Goal: Task Accomplishment & Management: Use online tool/utility

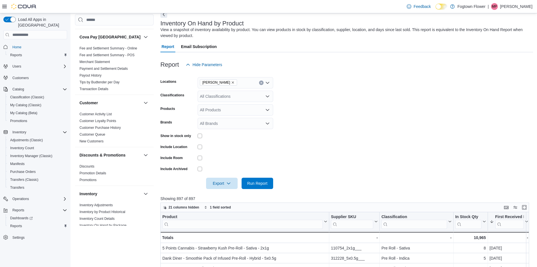
scroll to position [28, 0]
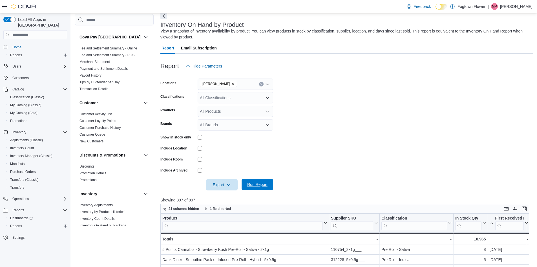
click at [266, 184] on span "Run Report" at bounding box center [257, 184] width 20 height 6
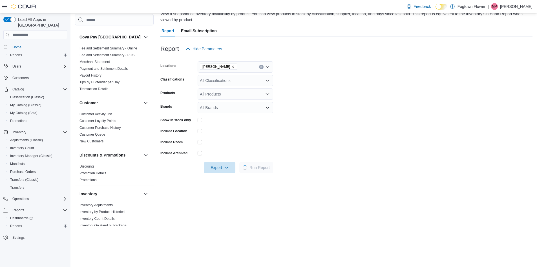
scroll to position [141, 0]
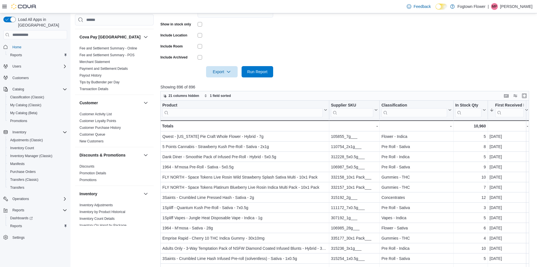
click at [529, 107] on div at bounding box center [530, 109] width 5 height 19
click at [528, 108] on div at bounding box center [530, 109] width 5 height 19
click at [525, 109] on icon at bounding box center [526, 109] width 5 height 3
click at [508, 138] on span "Sort High-Low" at bounding box center [511, 138] width 21 height 5
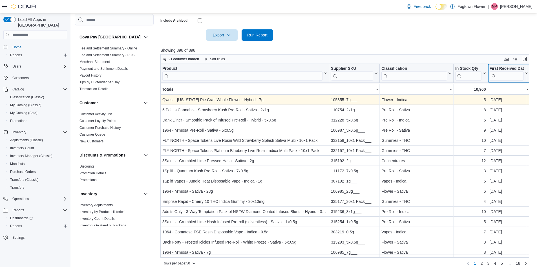
scroll to position [183, 0]
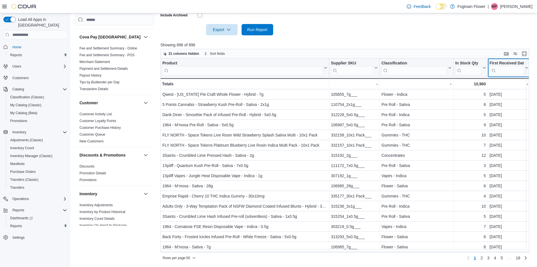
click at [527, 69] on icon at bounding box center [526, 67] width 5 height 3
click at [178, 55] on span "21 columns hidden" at bounding box center [184, 53] width 31 height 5
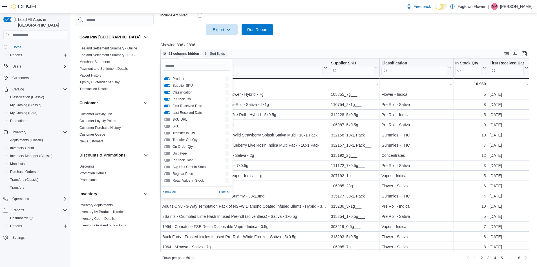
click at [217, 54] on span "Sort fields" at bounding box center [217, 53] width 15 height 5
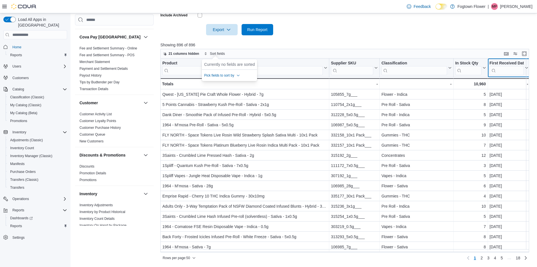
click at [527, 70] on button "First Received Date" at bounding box center [509, 68] width 39 height 14
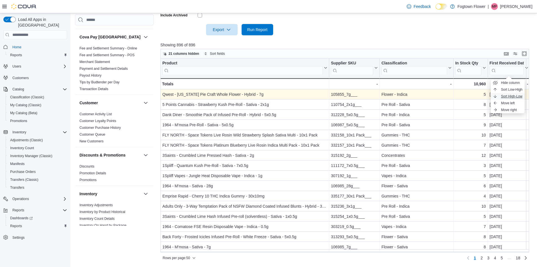
click at [515, 95] on span "Sort High-Low" at bounding box center [511, 96] width 21 height 5
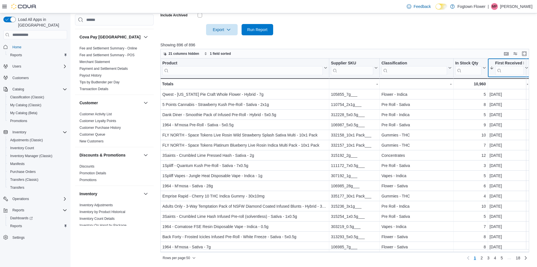
click at [523, 62] on div "First Received Date" at bounding box center [509, 63] width 28 height 5
click at [528, 67] on div at bounding box center [530, 67] width 5 height 19
click at [519, 89] on span "Sort Low-High" at bounding box center [511, 89] width 21 height 5
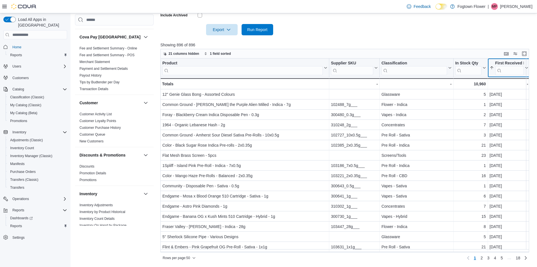
click at [527, 66] on icon at bounding box center [526, 67] width 5 height 3
click at [515, 94] on span "Sort High-Low" at bounding box center [511, 96] width 21 height 5
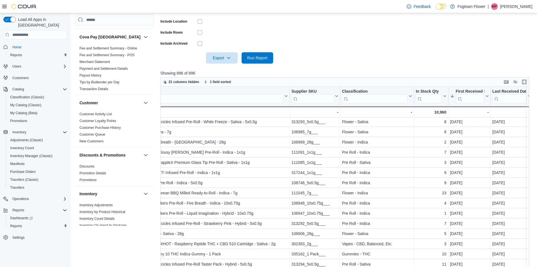
scroll to position [0, 42]
click at [472, 100] on input "search" at bounding box center [470, 98] width 28 height 9
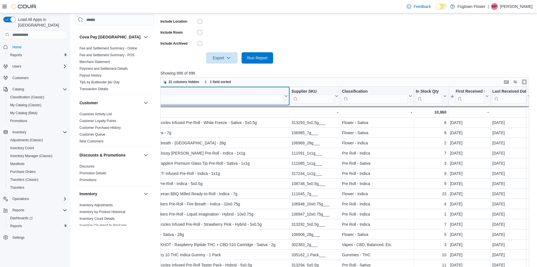
click at [253, 101] on input "search" at bounding box center [203, 98] width 160 height 9
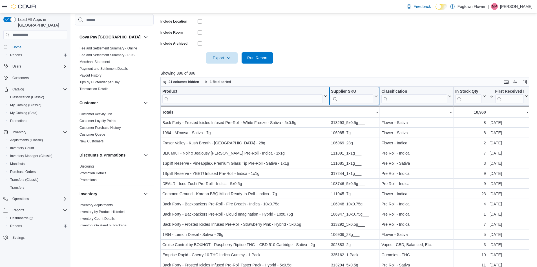
click at [365, 98] on input "search" at bounding box center [352, 98] width 42 height 9
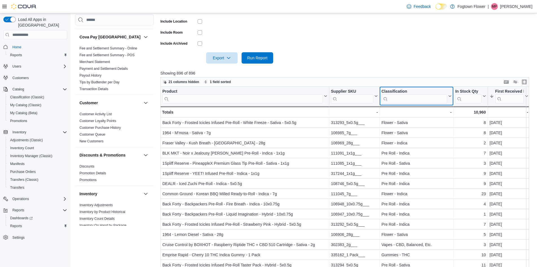
click at [420, 98] on input "search" at bounding box center [415, 98] width 66 height 9
click at [475, 100] on input "search" at bounding box center [468, 98] width 26 height 9
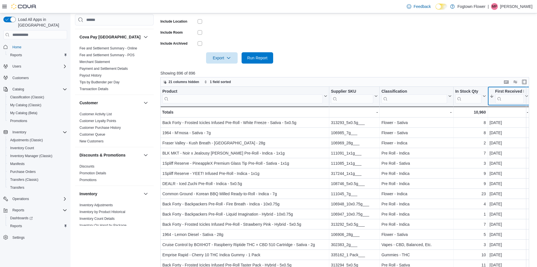
click at [522, 100] on input "search" at bounding box center [509, 98] width 28 height 9
click at [529, 97] on div at bounding box center [530, 96] width 5 height 19
click at [527, 97] on icon at bounding box center [526, 95] width 5 height 3
click at [517, 116] on span "Sort Low-High" at bounding box center [511, 117] width 21 height 5
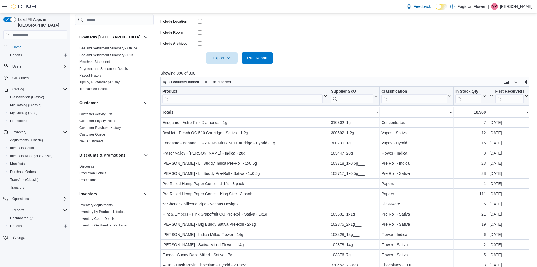
click at [529, 102] on div at bounding box center [530, 96] width 5 height 19
click at [527, 98] on button "First Received Date" at bounding box center [509, 96] width 39 height 14
click at [516, 124] on span "Sort High-Low" at bounding box center [511, 124] width 21 height 5
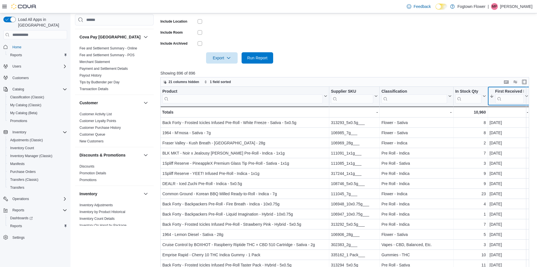
click at [525, 96] on icon at bounding box center [526, 95] width 5 height 3
click at [518, 122] on span "Sort High-Low" at bounding box center [511, 124] width 21 height 5
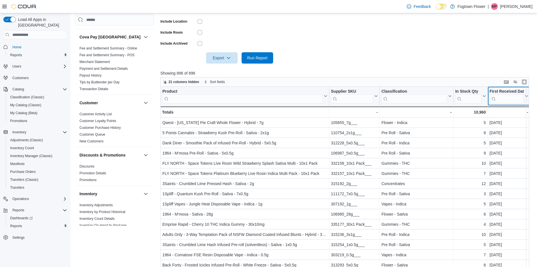
click at [527, 94] on button "First Received Date" at bounding box center [509, 96] width 39 height 14
click at [509, 122] on span "Sort High-Low" at bounding box center [511, 124] width 21 height 5
click at [511, 103] on input "search" at bounding box center [509, 98] width 28 height 9
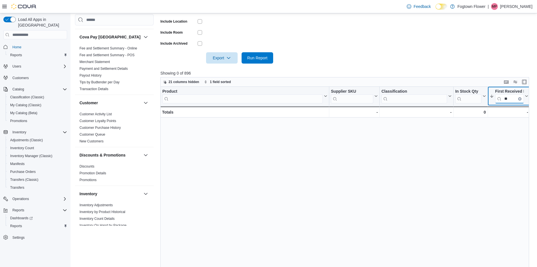
type input "*"
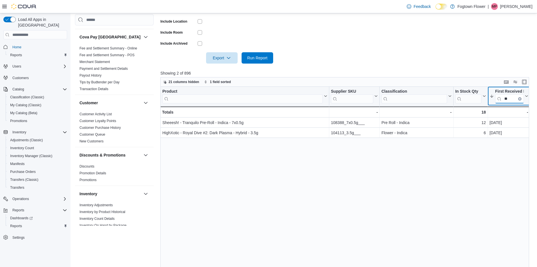
type input "*"
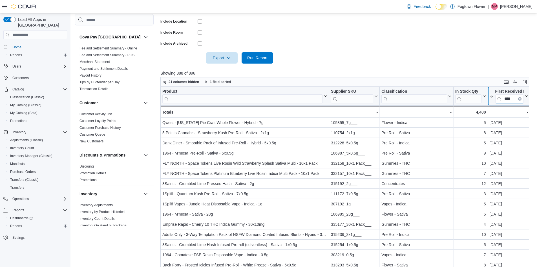
type input "****"
click at [526, 96] on icon at bounding box center [526, 95] width 3 height 1
click at [514, 121] on button "Sort High-Low" at bounding box center [508, 124] width 34 height 7
click at [522, 101] on input "****" at bounding box center [507, 98] width 34 height 9
click at [521, 98] on button "Clear input" at bounding box center [519, 98] width 3 height 3
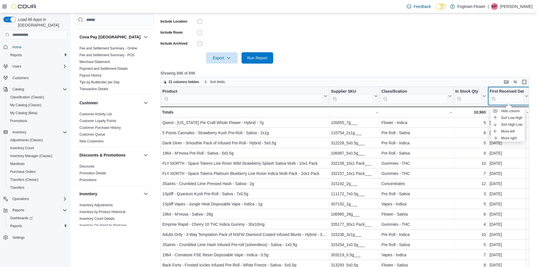
click at [525, 97] on icon at bounding box center [526, 95] width 5 height 3
click at [527, 98] on button "First Received Date" at bounding box center [509, 96] width 39 height 14
click at [516, 119] on span "Sort Low-High" at bounding box center [511, 117] width 21 height 5
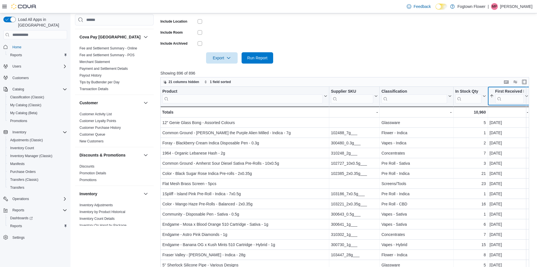
click at [525, 96] on icon at bounding box center [526, 95] width 5 height 3
click at [505, 124] on span "Sort High-Low" at bounding box center [511, 124] width 21 height 5
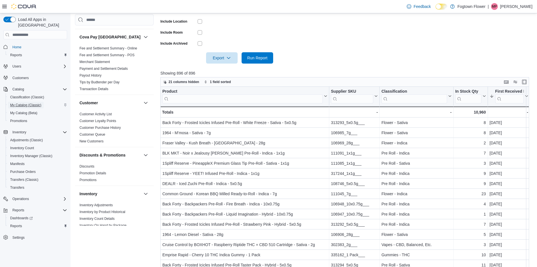
drag, startPoint x: 24, startPoint y: 106, endPoint x: 30, endPoint y: 100, distance: 8.8
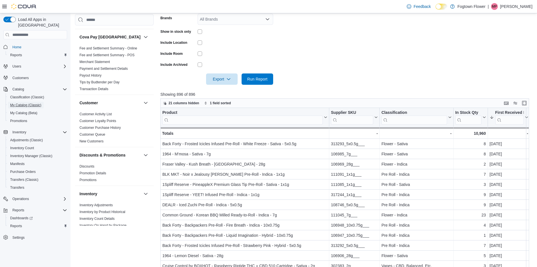
scroll to position [42, 0]
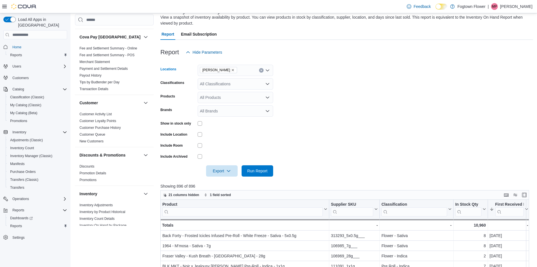
click at [260, 72] on div "[PERSON_NAME]" at bounding box center [236, 70] width 76 height 11
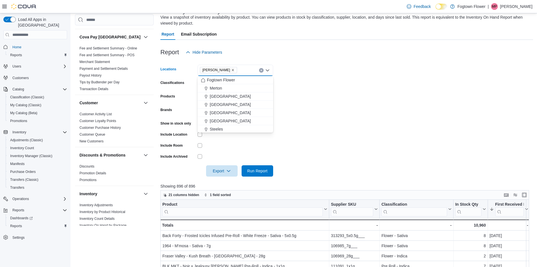
click at [261, 70] on icon "Clear input" at bounding box center [261, 70] width 1 height 1
drag, startPoint x: 319, startPoint y: 91, endPoint x: 307, endPoint y: 97, distance: 13.5
click at [318, 91] on form "Locations All Locations Combo box. Selected. Combo box input. All Locations. Ty…" at bounding box center [346, 117] width 373 height 118
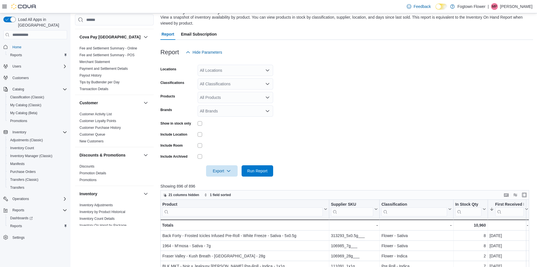
click at [258, 181] on div at bounding box center [346, 179] width 373 height 7
click at [261, 175] on span "Run Report" at bounding box center [257, 170] width 25 height 11
